Goal: Information Seeking & Learning: Learn about a topic

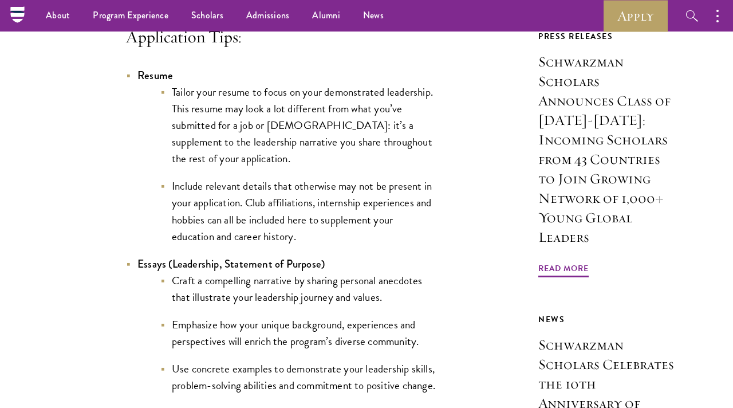
scroll to position [897, 0]
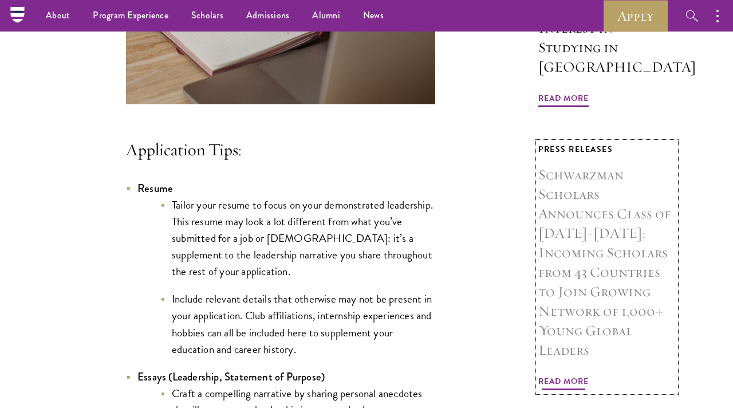
click at [586, 219] on h3 "Schwarzman Scholars Announces Class of 2024-2025: Incoming Scholars from 43 Cou…" at bounding box center [606, 262] width 137 height 195
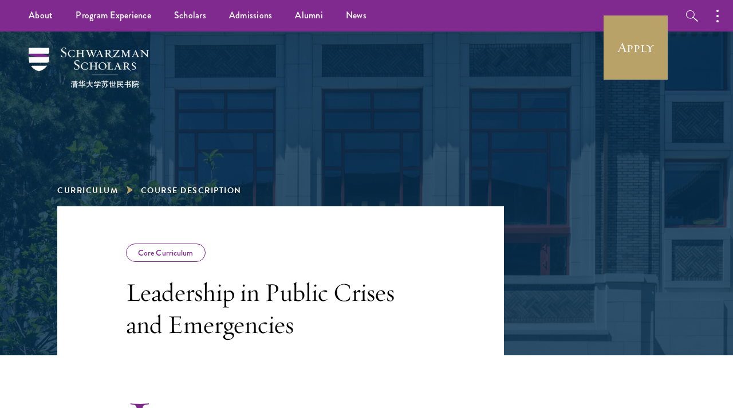
scroll to position [240, 0]
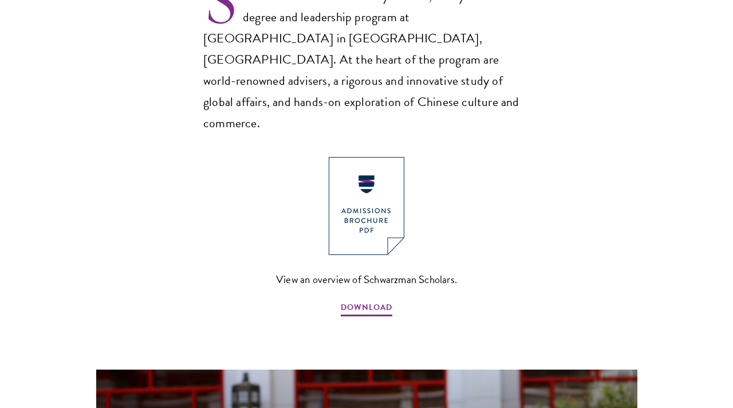
scroll to position [846, 0]
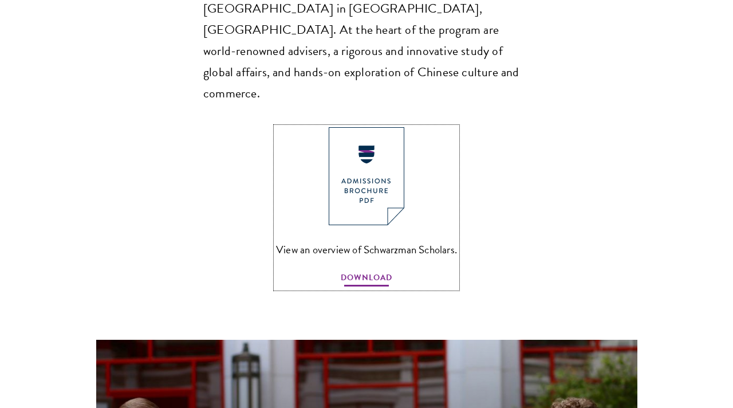
click at [374, 270] on span "DOWNLOAD" at bounding box center [367, 279] width 52 height 18
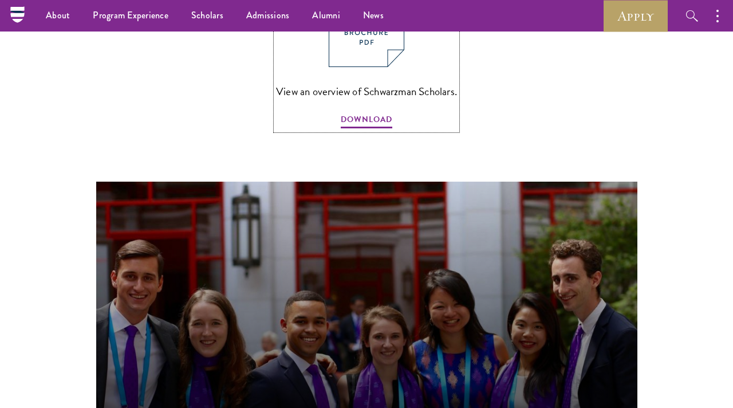
scroll to position [586, 0]
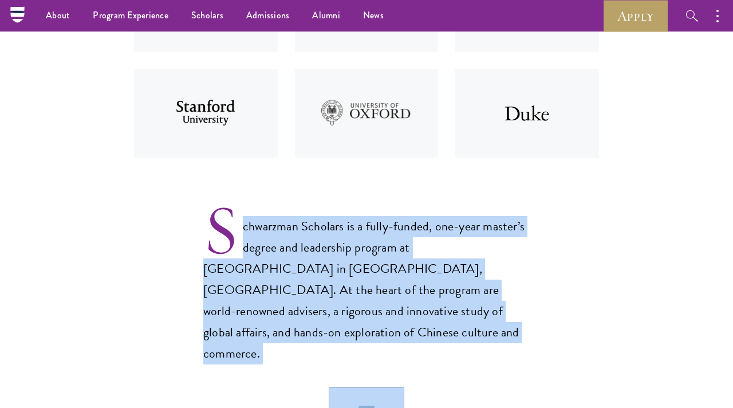
drag, startPoint x: 230, startPoint y: 227, endPoint x: 512, endPoint y: 345, distance: 306.6
click at [512, 345] on div "Schwarzman Scholars is a fully-funded, one-year master’s degree and leadership …" at bounding box center [366, 372] width 326 height 351
copy div "chwarzman Scholars is a fully-funded, one-year master’s degree and leadership p…"
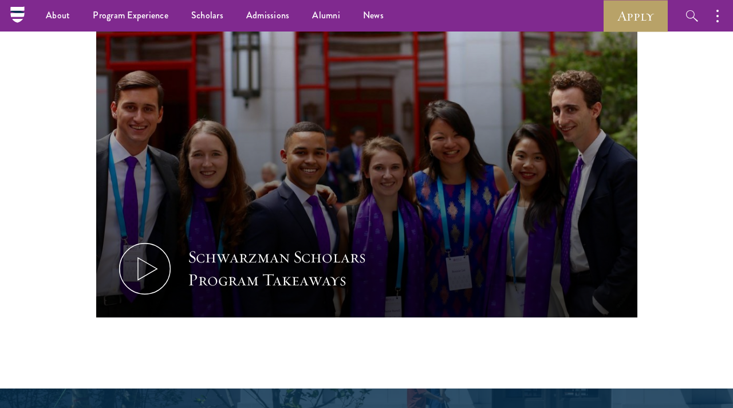
scroll to position [1157, 0]
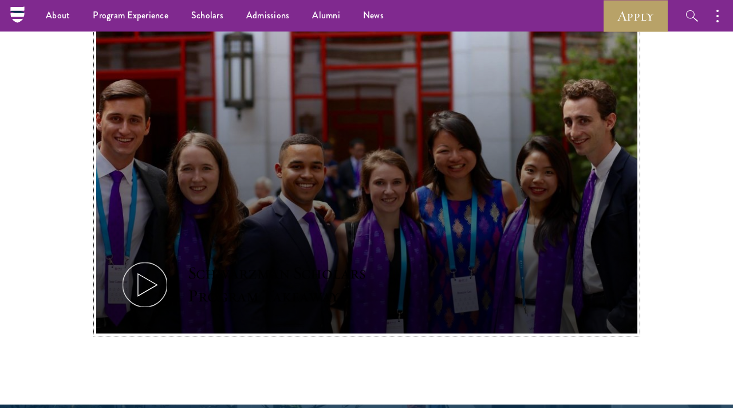
click at [410, 193] on button "Schwarzman Scholars Program Takeaways" at bounding box center [366, 181] width 541 height 304
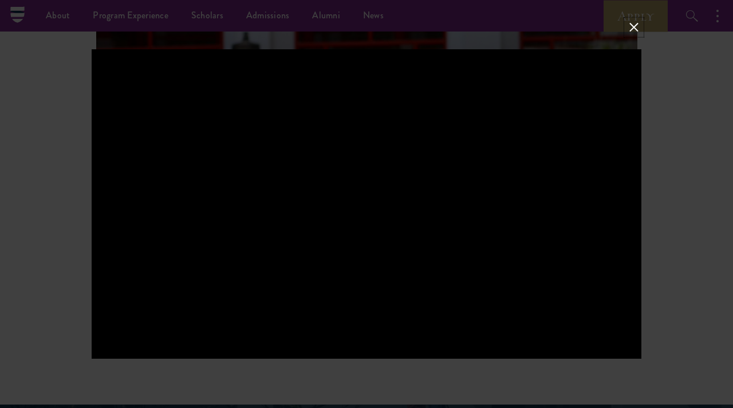
click at [638, 27] on button at bounding box center [633, 27] width 15 height 15
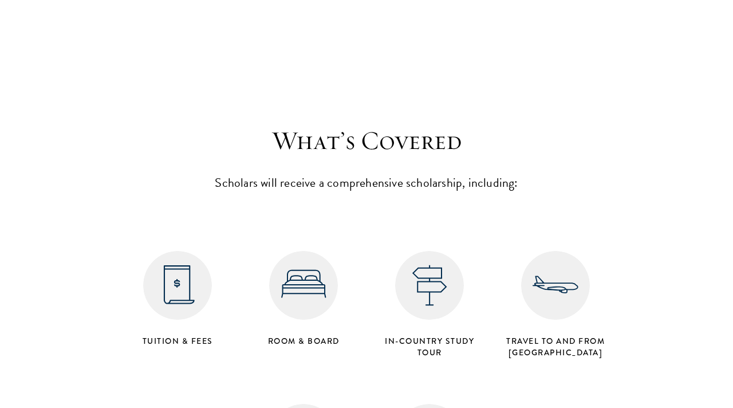
scroll to position [4673, 0]
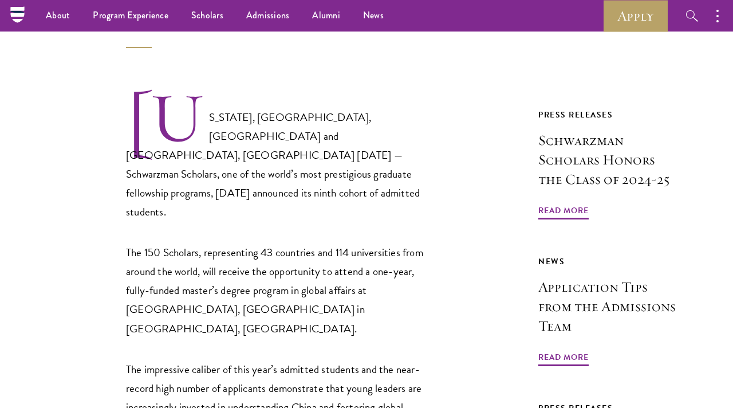
scroll to position [451, 0]
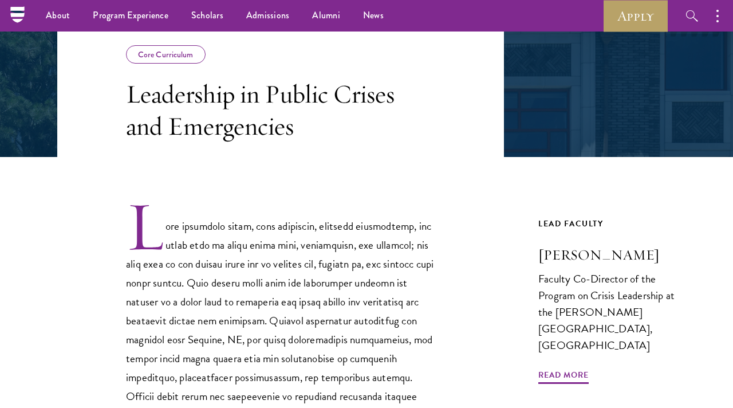
scroll to position [168, 0]
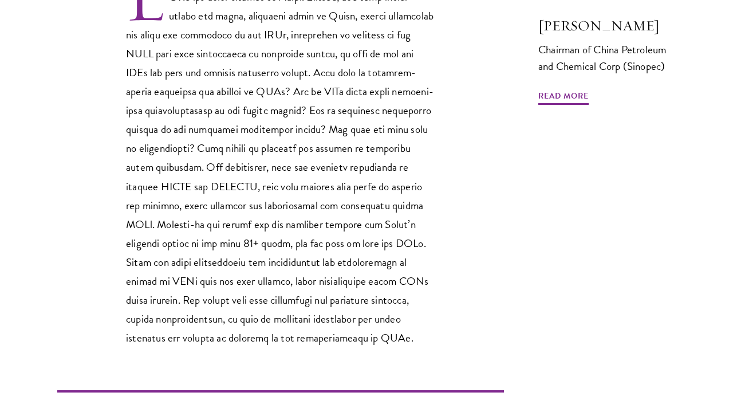
scroll to position [428, 0]
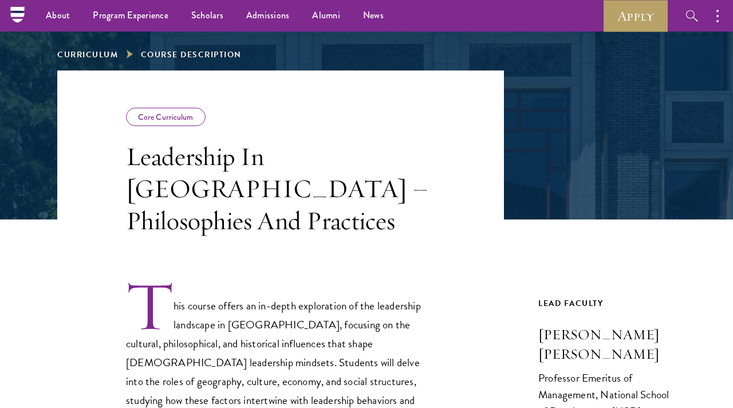
scroll to position [133, 0]
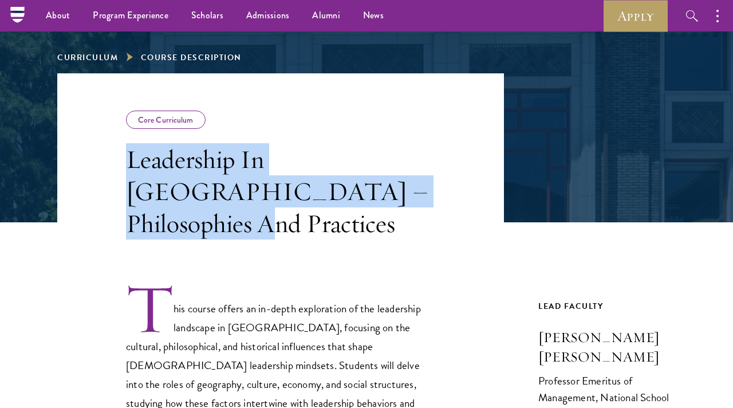
drag, startPoint x: 125, startPoint y: 165, endPoint x: 397, endPoint y: 194, distance: 273.4
click at [397, 194] on header "Core Curriculum Leadership In [GEOGRAPHIC_DATA] – Philosophies And Practices" at bounding box center [280, 156] width 446 height 166
copy h3 "Leadership In [GEOGRAPHIC_DATA] – Philosophies And Practices"
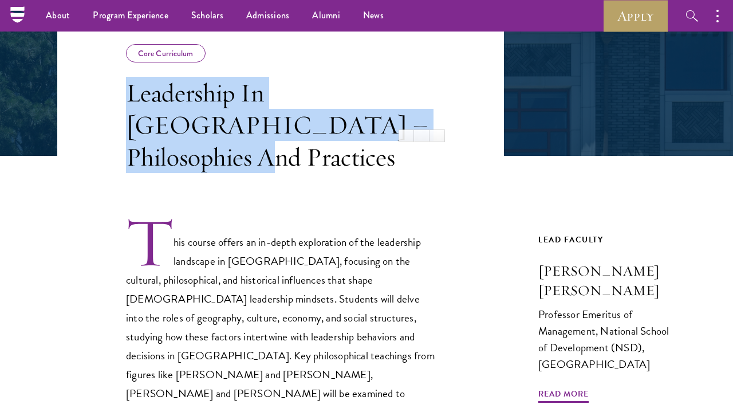
scroll to position [34, 0]
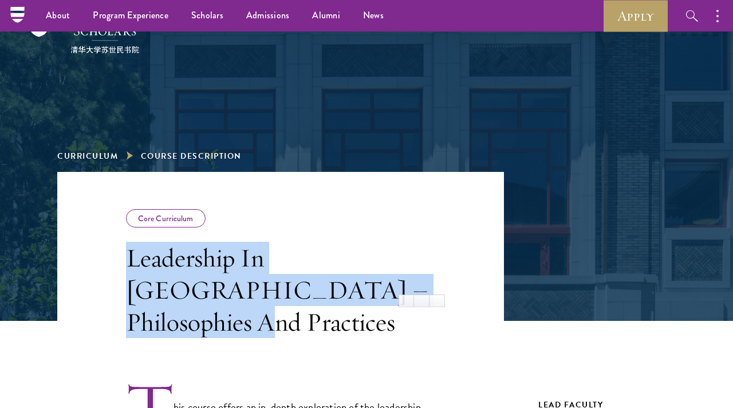
click at [161, 285] on h3 "Leadership In [GEOGRAPHIC_DATA] – Philosophies And Practices" at bounding box center [280, 290] width 309 height 96
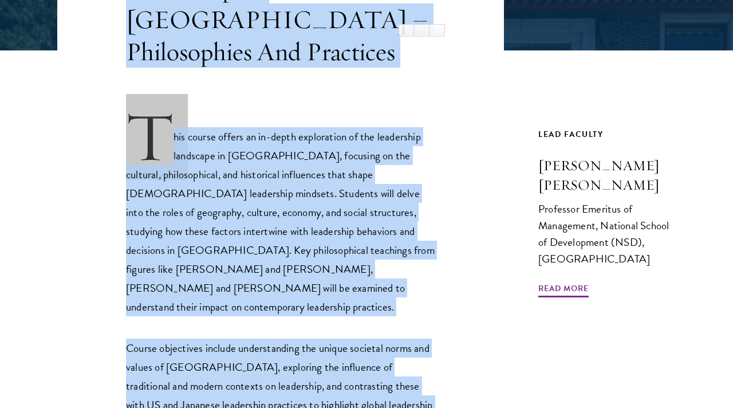
drag, startPoint x: 126, startPoint y: 250, endPoint x: 267, endPoint y: 407, distance: 211.6
click at [267, 407] on div "Core Curriculum Leadership In [GEOGRAPHIC_DATA] – Philosophies And Practices Th…" at bounding box center [366, 300] width 618 height 797
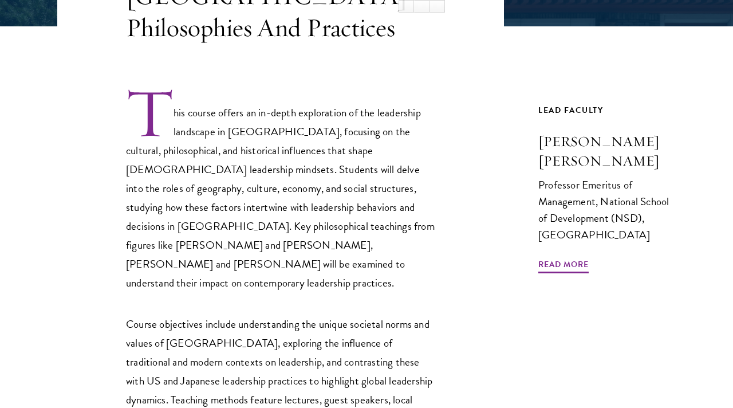
scroll to position [331, 0]
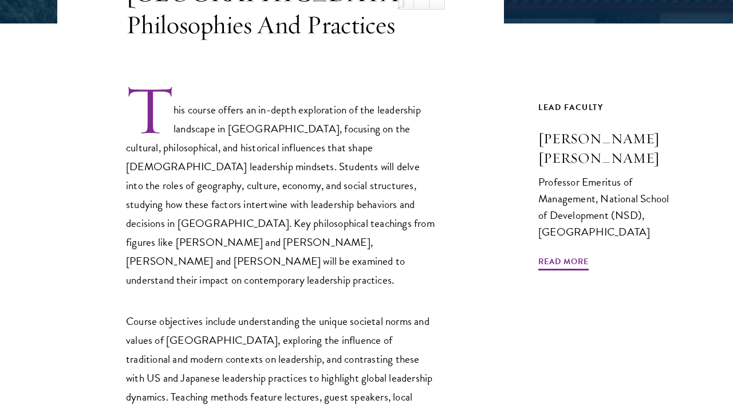
drag, startPoint x: 267, startPoint y: 407, endPoint x: 405, endPoint y: 374, distance: 141.9
click at [405, 374] on p "Course objectives include understanding the unique societal norms and values of…" at bounding box center [280, 386] width 309 height 151
click at [196, 136] on p "This course offers an in-depth exploration of the leadership landscape in [GEOG…" at bounding box center [280, 187] width 309 height 206
click at [172, 90] on p "This course offers an in-depth exploration of the leadership landscape in [GEOG…" at bounding box center [280, 187] width 309 height 206
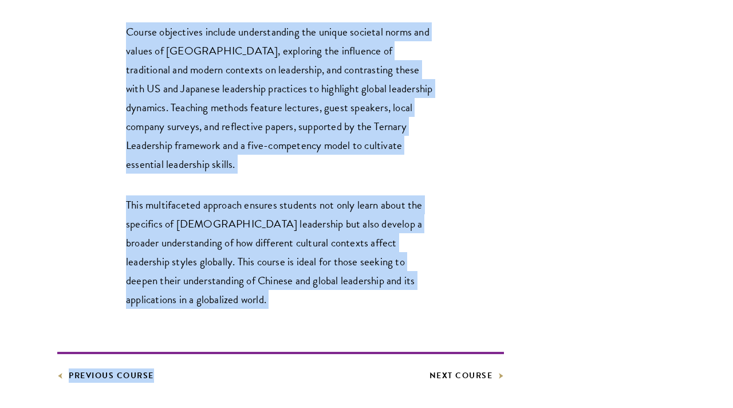
scroll to position [643, 0]
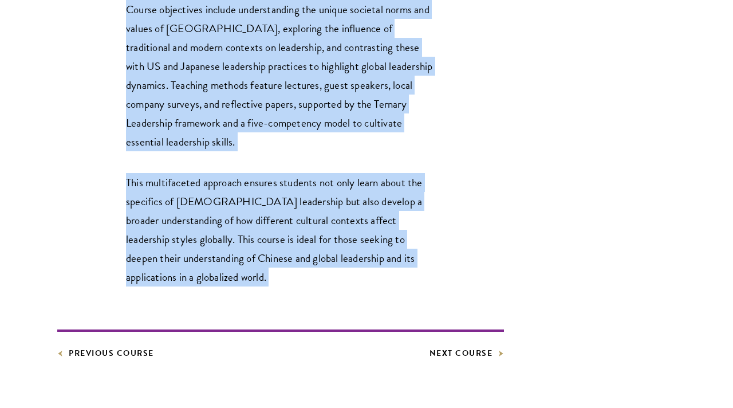
copy div "Loremipsum Do Sitam – Consectetura Eli Seddoeius Temp incidi utlabo et do-magna…"
drag, startPoint x: 127, startPoint y: 62, endPoint x: 219, endPoint y: 241, distance: 201.0
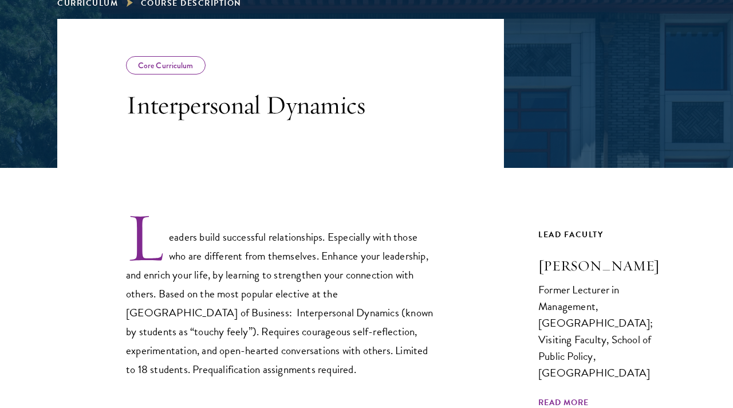
scroll to position [189, 0]
